Goal: Task Accomplishment & Management: Use online tool/utility

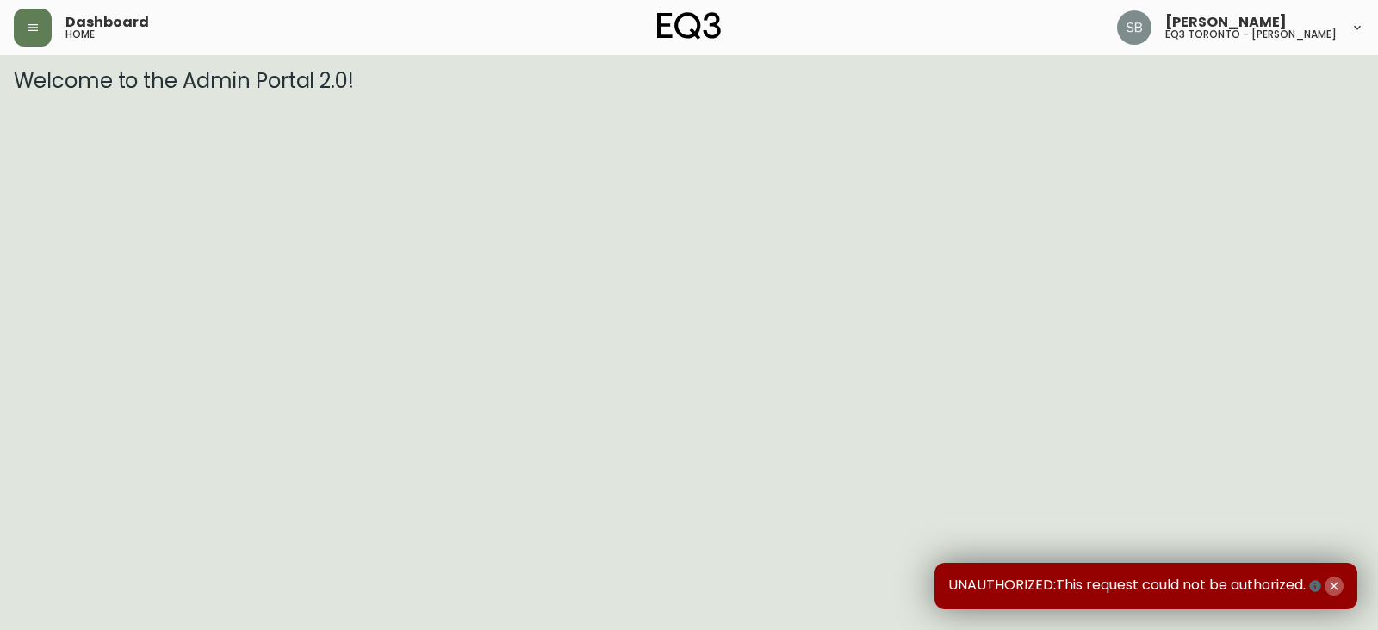
click at [1331, 581] on icon "button" at bounding box center [1335, 586] width 14 height 14
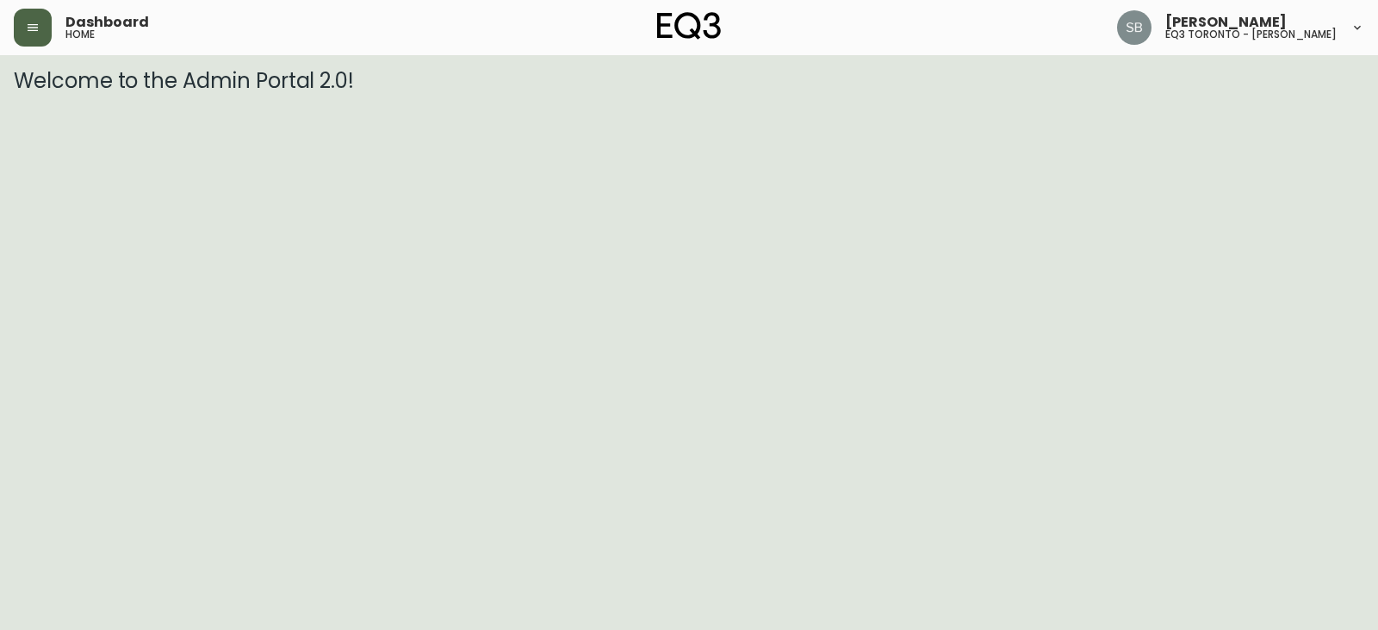
click at [40, 22] on button "button" at bounding box center [33, 28] width 38 height 38
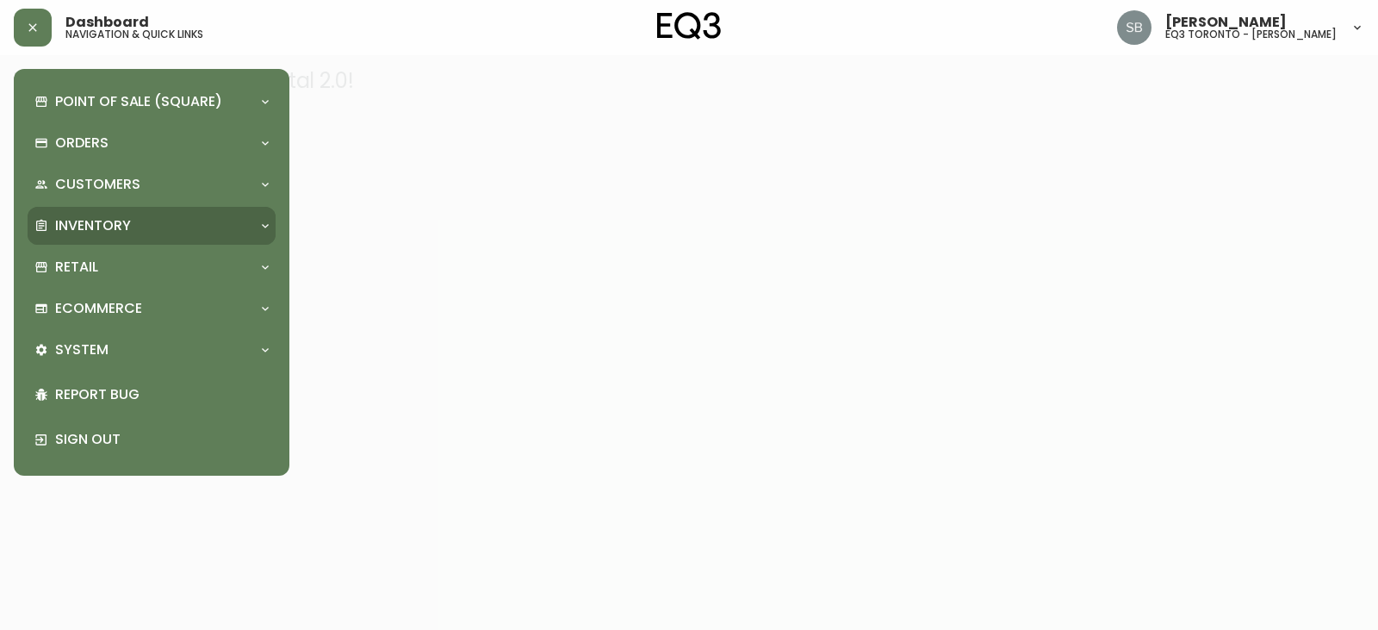
click at [92, 230] on p "Inventory" at bounding box center [93, 225] width 76 height 19
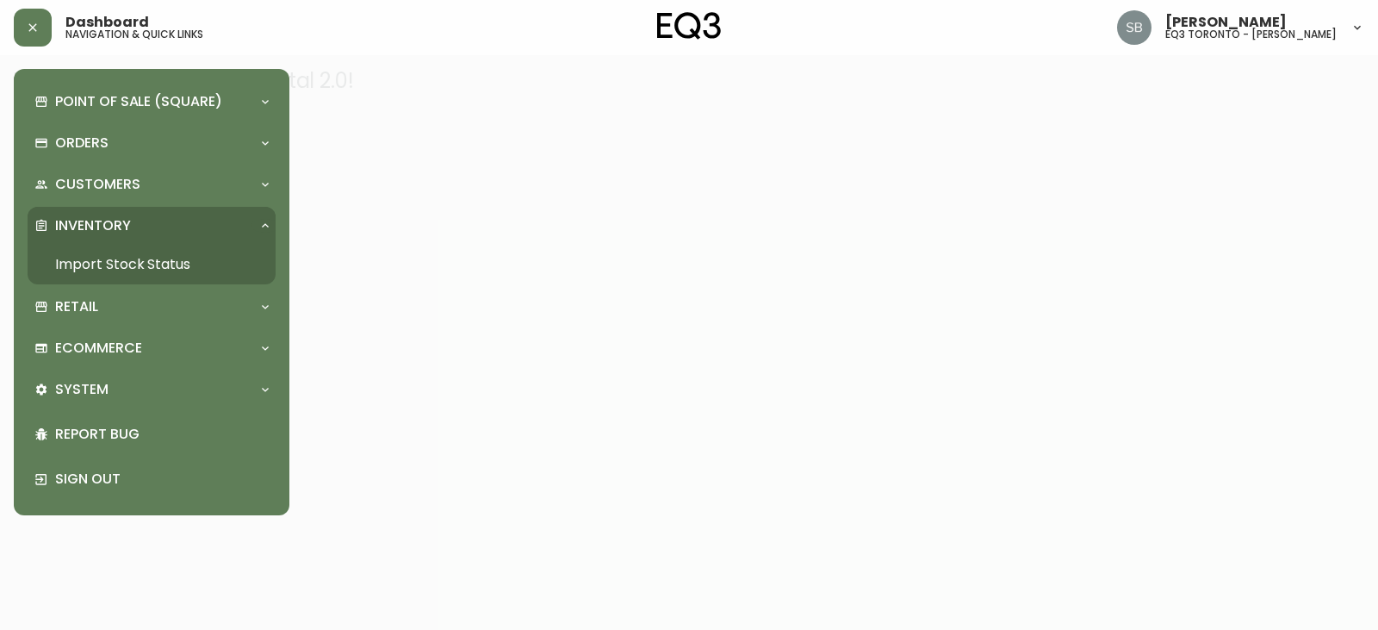
drag, startPoint x: 103, startPoint y: 255, endPoint x: 138, endPoint y: 259, distance: 34.7
click at [103, 255] on link "Import Stock Status" at bounding box center [152, 265] width 248 height 40
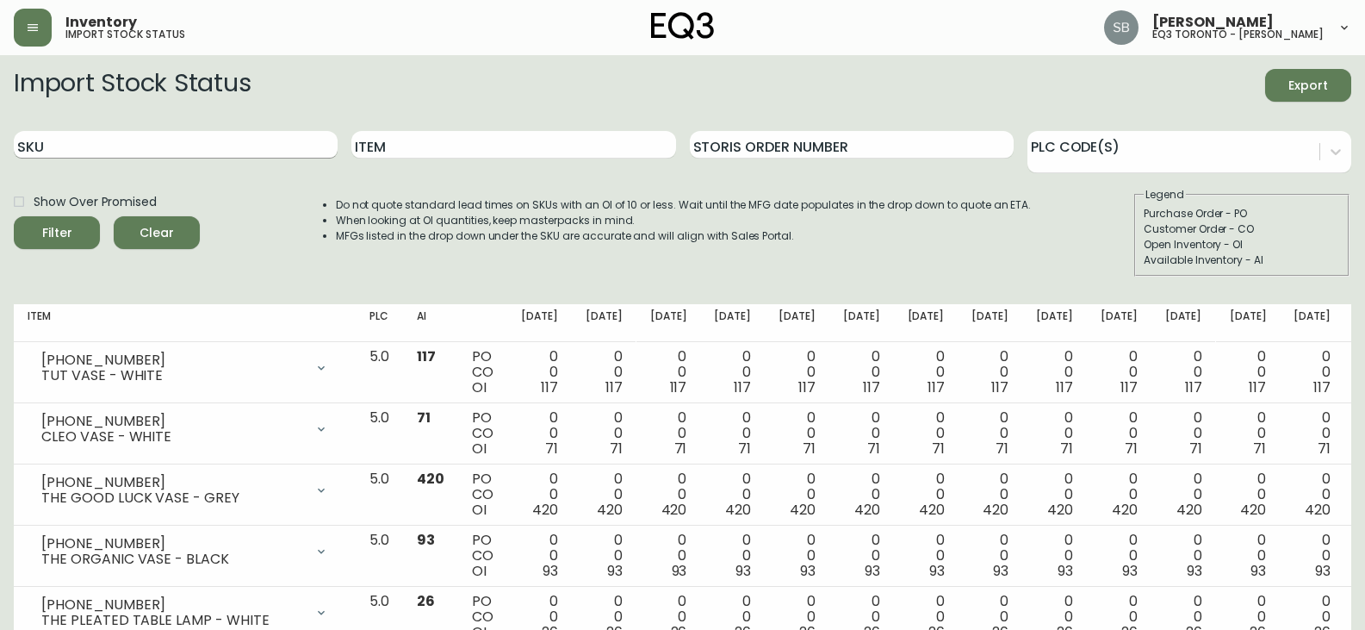
click at [203, 140] on input "SKU" at bounding box center [176, 145] width 324 height 28
paste input "2020-103-0-B"
click at [14, 216] on button "Filter" at bounding box center [57, 232] width 86 height 33
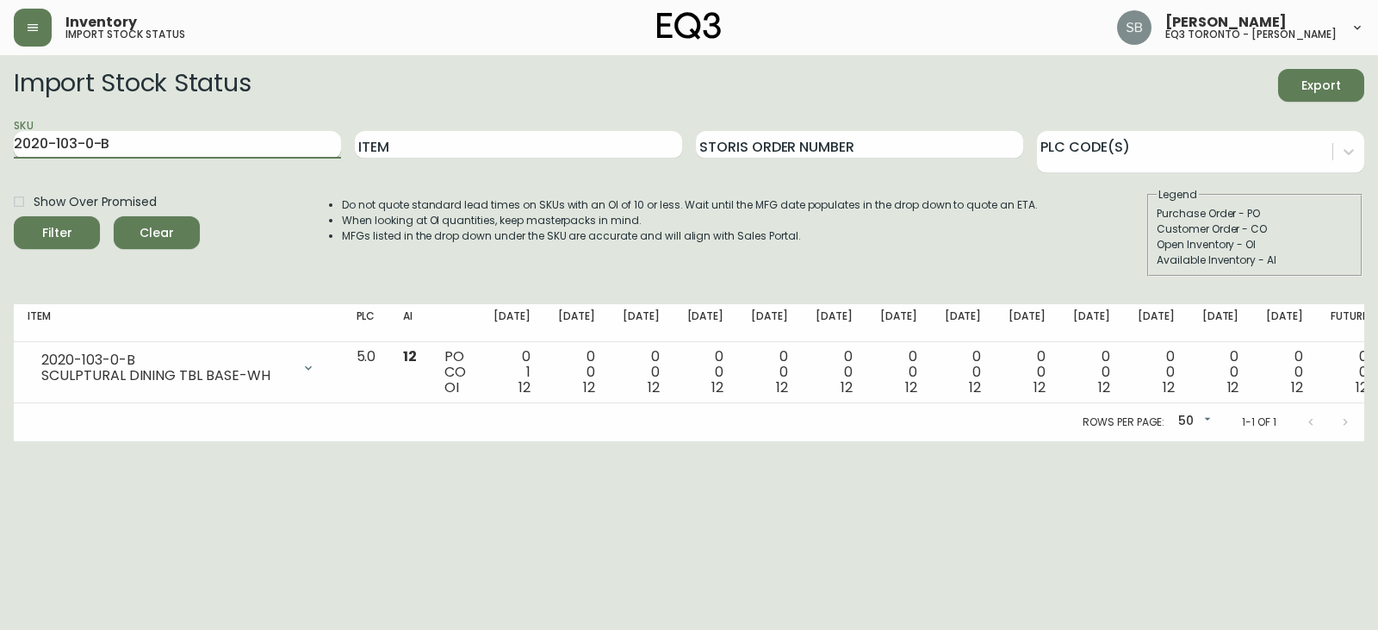
click at [213, 147] on input "2020-103-0-B" at bounding box center [177, 145] width 327 height 28
click at [401, 441] on html "Inventory import stock status [PERSON_NAME] eq3 toronto - [PERSON_NAME] Import …" at bounding box center [689, 220] width 1378 height 441
click at [182, 149] on input "2020-103-0-a" at bounding box center [177, 145] width 327 height 28
click at [14, 216] on button "Filter" at bounding box center [57, 232] width 86 height 33
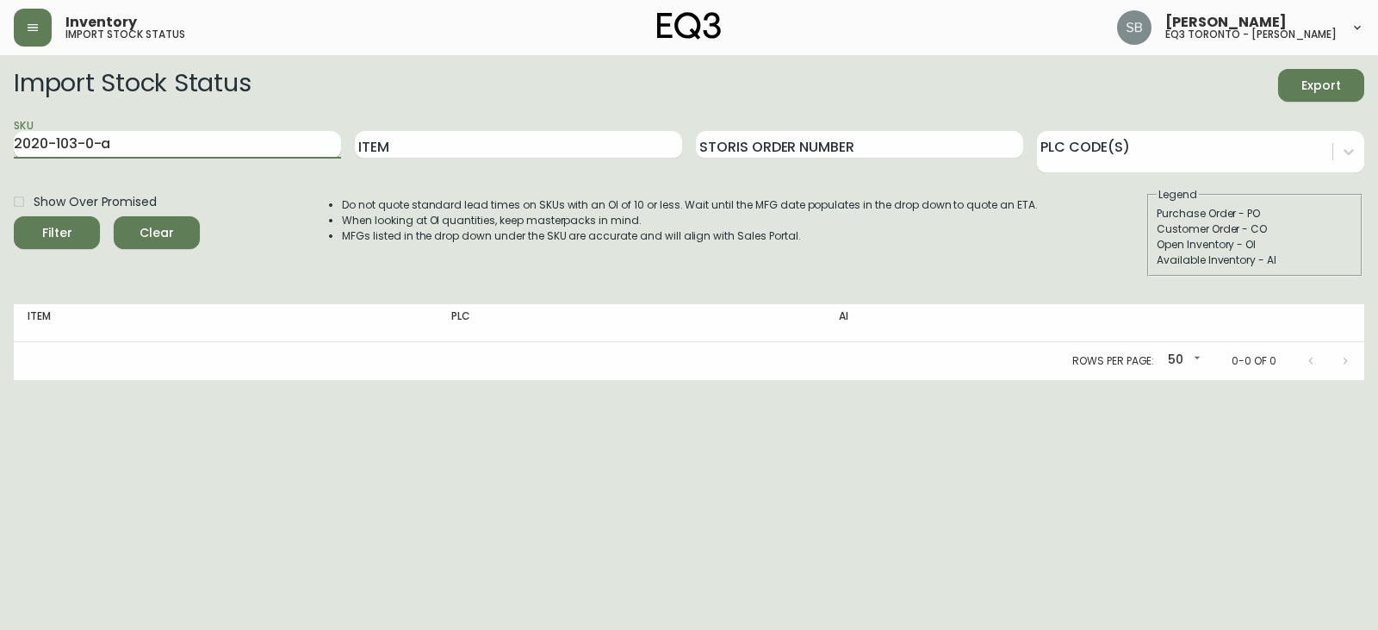
click at [183, 149] on input "2020-103-0-a" at bounding box center [177, 145] width 327 height 28
click at [14, 216] on button "Filter" at bounding box center [57, 232] width 86 height 33
click at [0, 146] on main "Import Stock Status Export SKU 2020-103-0-A Item Storis Order Number PLC Code(s…" at bounding box center [689, 217] width 1378 height 325
paste input "2"
type input "2020-102-0-A"
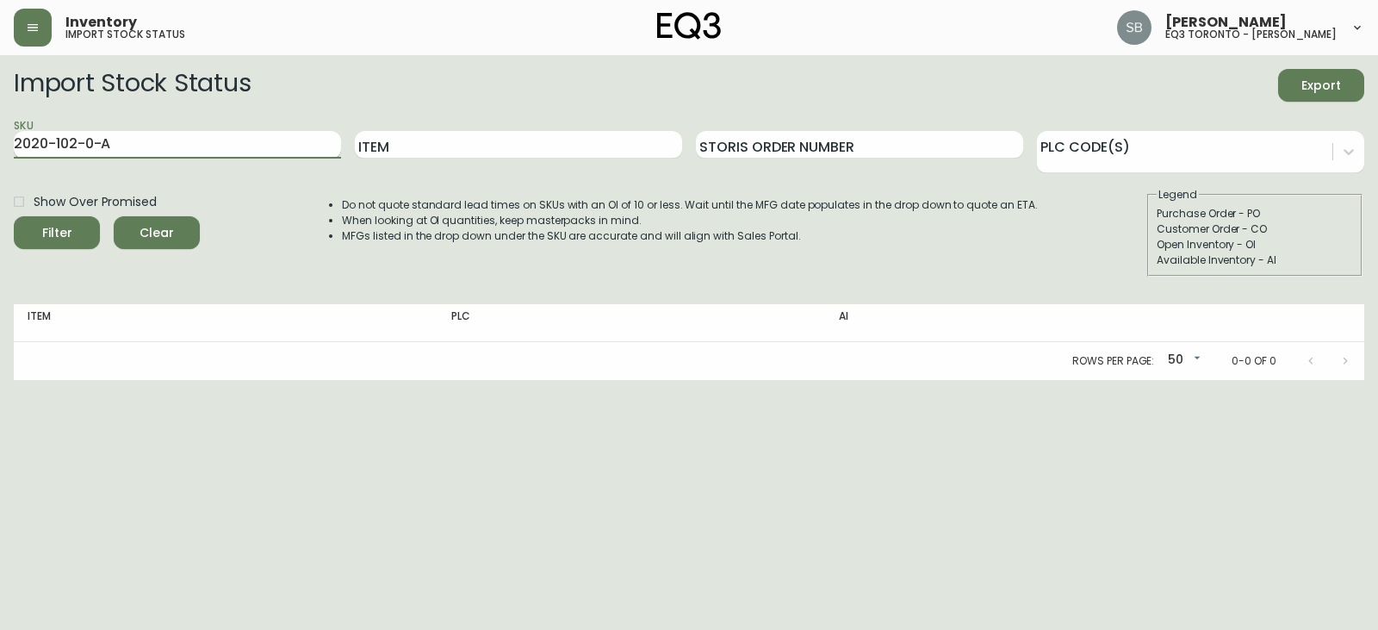
click at [213, 141] on input "2020-102-0-A" at bounding box center [177, 145] width 327 height 28
click at [14, 216] on button "Filter" at bounding box center [57, 232] width 86 height 33
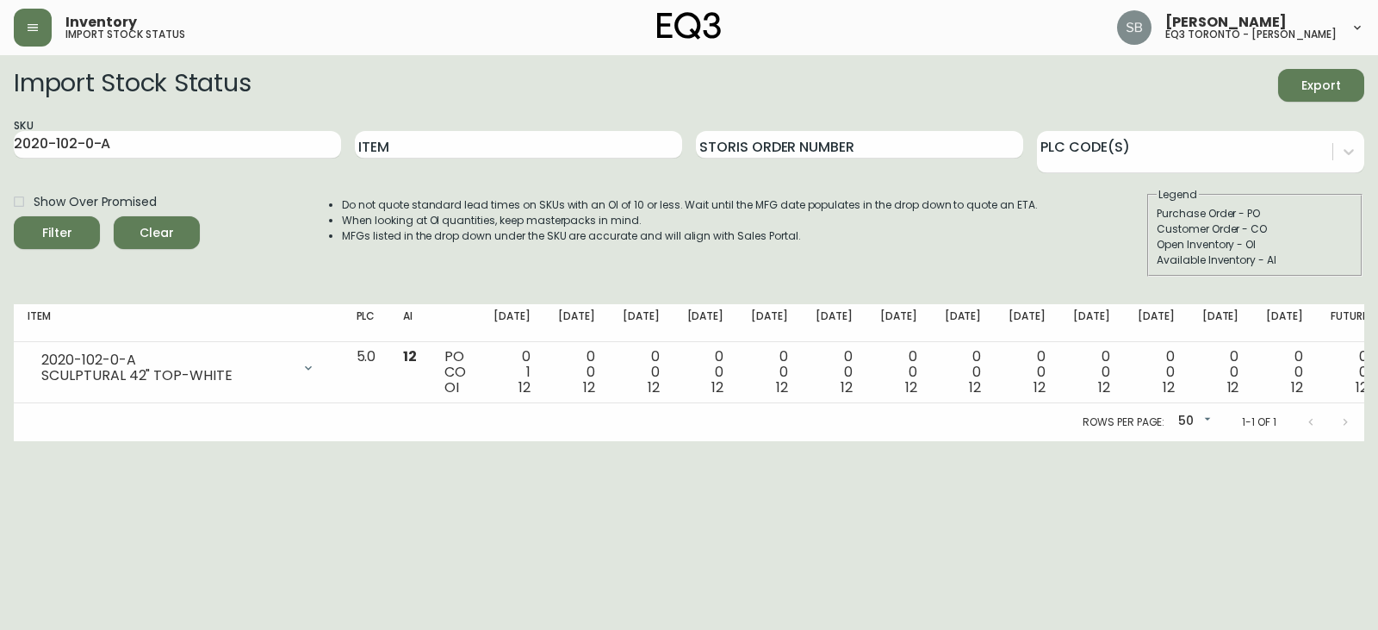
click at [695, 441] on html "Inventory import stock status [PERSON_NAME] eq3 [GEOGRAPHIC_DATA] - [PERSON_NAM…" at bounding box center [689, 220] width 1378 height 441
click at [142, 441] on html "Inventory import stock status [PERSON_NAME] eq3 [GEOGRAPHIC_DATA] - [PERSON_NAM…" at bounding box center [689, 220] width 1378 height 441
click at [92, 441] on html "Inventory import stock status [PERSON_NAME] eq3 [GEOGRAPHIC_DATA] - [PERSON_NAM…" at bounding box center [689, 220] width 1378 height 441
